Goal: Task Accomplishment & Management: Manage account settings

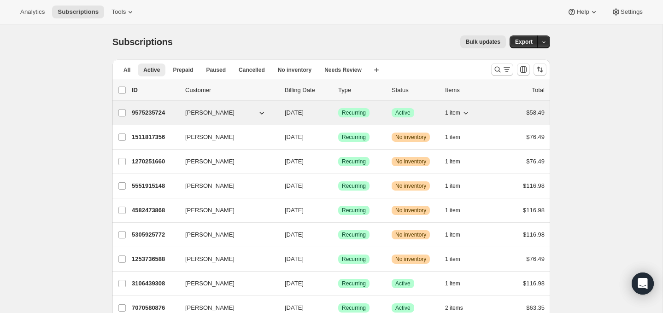
click at [149, 109] on p "9575235724" at bounding box center [155, 112] width 46 height 9
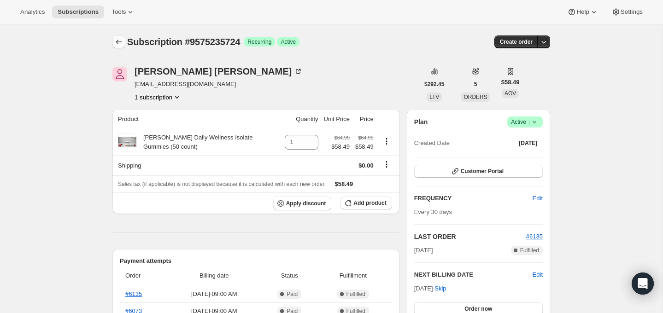
click at [117, 37] on icon "Subscriptions" at bounding box center [118, 41] width 9 height 9
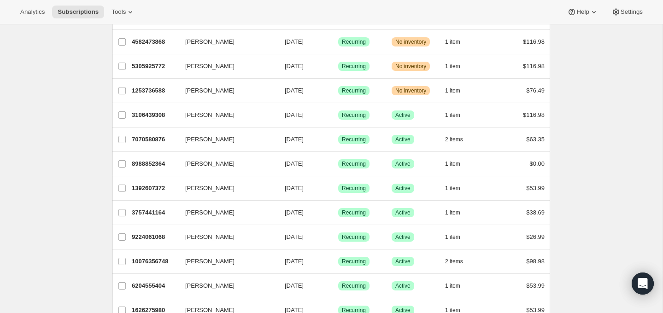
scroll to position [172, 0]
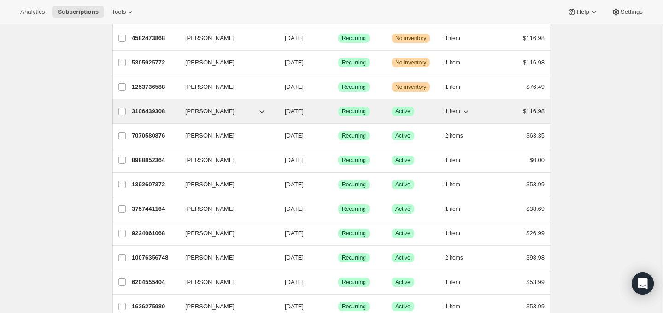
click at [145, 108] on p "3106439308" at bounding box center [155, 111] width 46 height 9
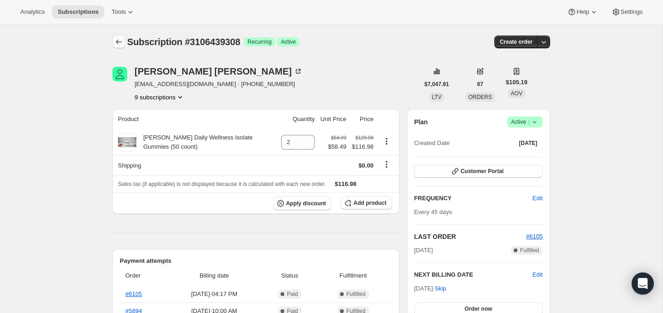
click at [119, 41] on icon "Subscriptions" at bounding box center [118, 41] width 9 height 9
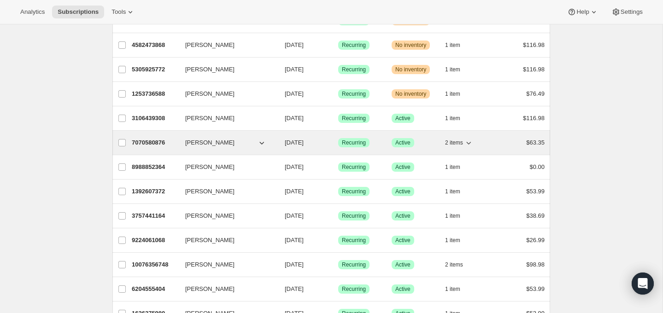
scroll to position [170, 0]
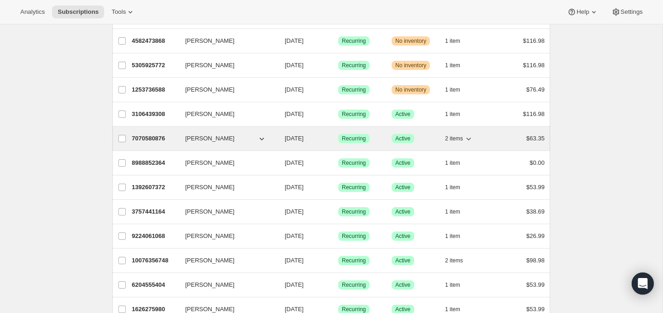
click at [145, 135] on p "7070580876" at bounding box center [155, 138] width 46 height 9
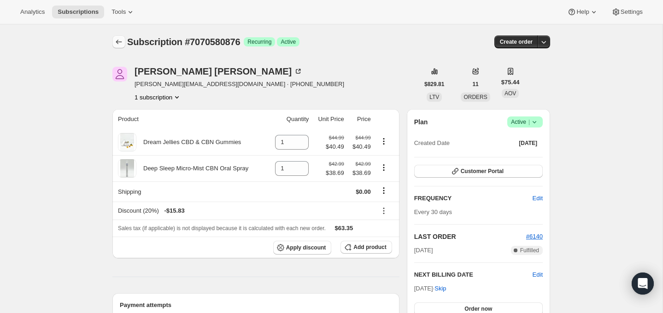
click at [119, 41] on icon "Subscriptions" at bounding box center [118, 41] width 9 height 9
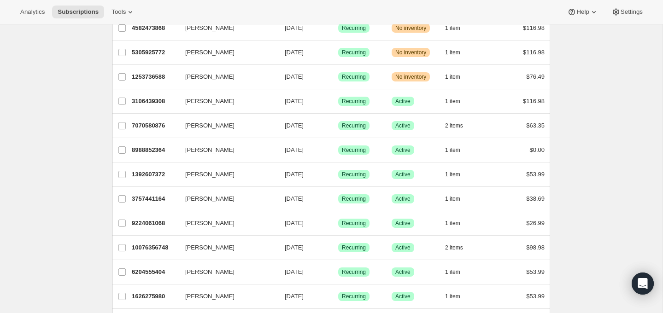
scroll to position [161, 0]
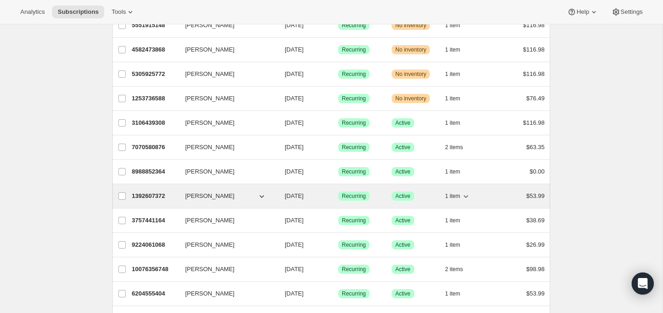
click at [147, 194] on p "1392607372" at bounding box center [155, 196] width 46 height 9
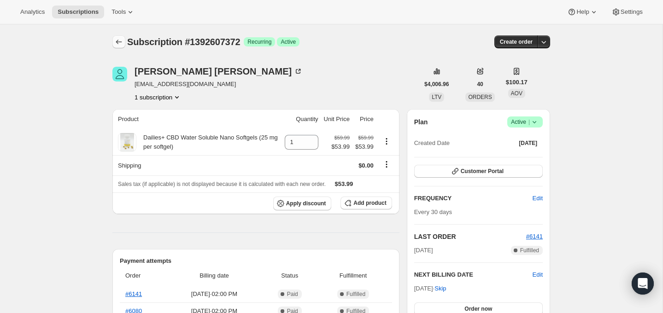
click at [118, 40] on icon "Subscriptions" at bounding box center [118, 41] width 9 height 9
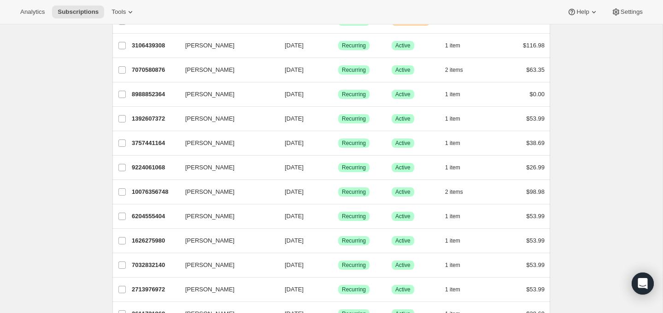
scroll to position [239, 0]
